Goal: Find specific page/section

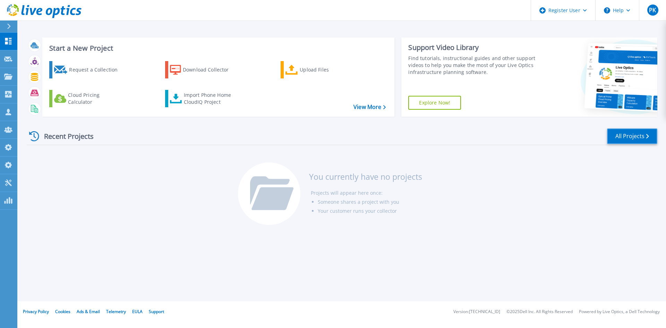
click at [605, 135] on link "All Projects" at bounding box center [632, 136] width 50 height 16
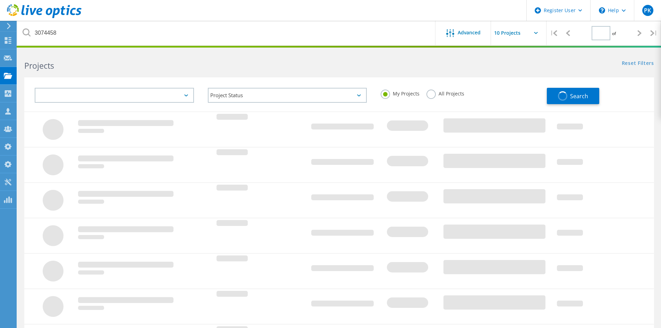
type input "1"
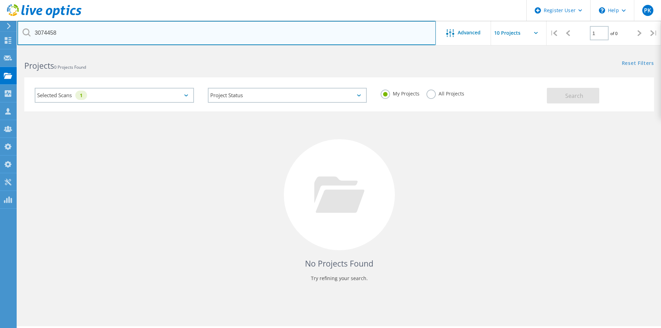
click at [80, 31] on input "3074458" at bounding box center [226, 33] width 418 height 24
paste input "2703287"
type input "2703287"
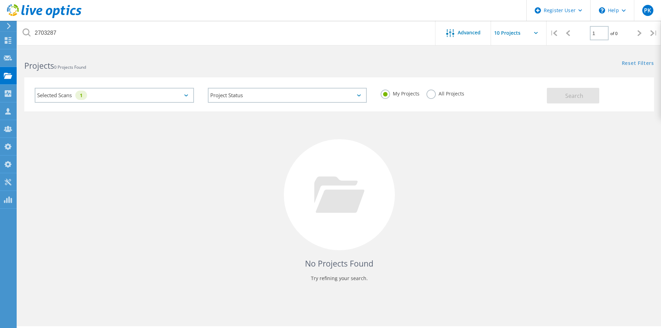
click at [435, 97] on div "All Projects" at bounding box center [445, 95] width 38 height 10
click at [431, 95] on label "All Projects" at bounding box center [445, 93] width 38 height 7
click at [0, 0] on input "All Projects" at bounding box center [0, 0] width 0 height 0
drag, startPoint x: 560, startPoint y: 95, endPoint x: 120, endPoint y: 108, distance: 439.8
click at [557, 98] on button "Search" at bounding box center [573, 96] width 52 height 16
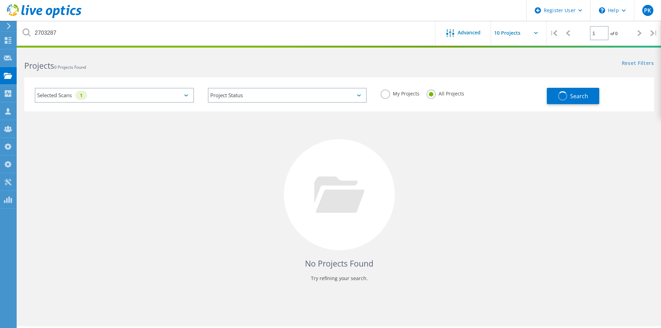
click at [77, 96] on div "Selected Scans 1" at bounding box center [114, 95] width 159 height 15
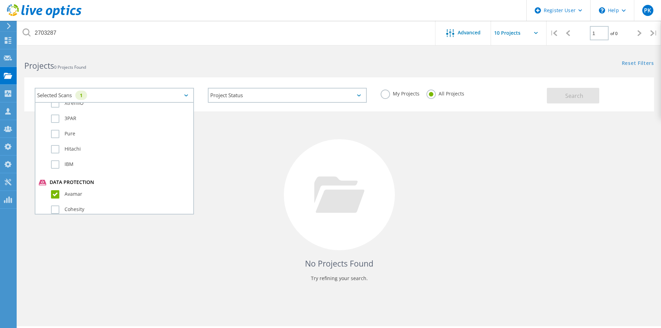
scroll to position [312, 0]
click at [55, 196] on label "Avamar" at bounding box center [120, 194] width 139 height 8
click at [0, 0] on input "Avamar" at bounding box center [0, 0] width 0 height 0
drag, startPoint x: 550, startPoint y: 96, endPoint x: 552, endPoint y: 100, distance: 4.5
click at [550, 97] on button "Search" at bounding box center [573, 96] width 52 height 16
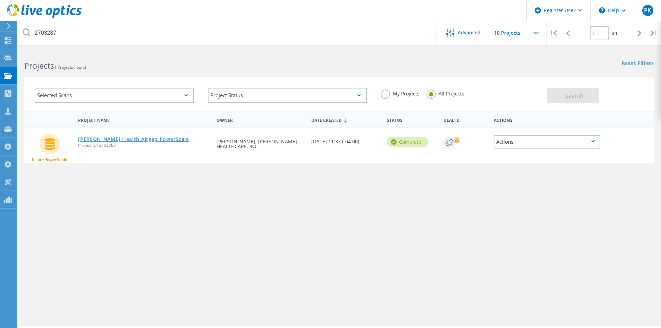
click at [121, 141] on link "[PERSON_NAME] Health Airgap PowerScale" at bounding box center [133, 139] width 111 height 5
